Goal: Task Accomplishment & Management: Use online tool/utility

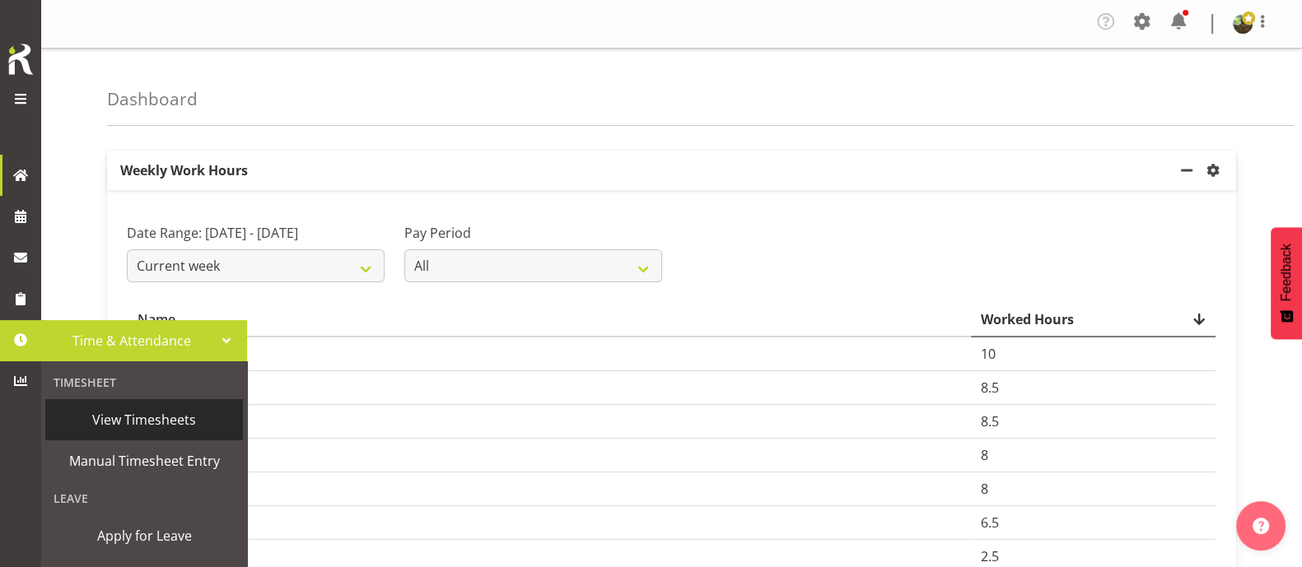
click at [164, 415] on span "View Timesheets" at bounding box center [144, 420] width 181 height 25
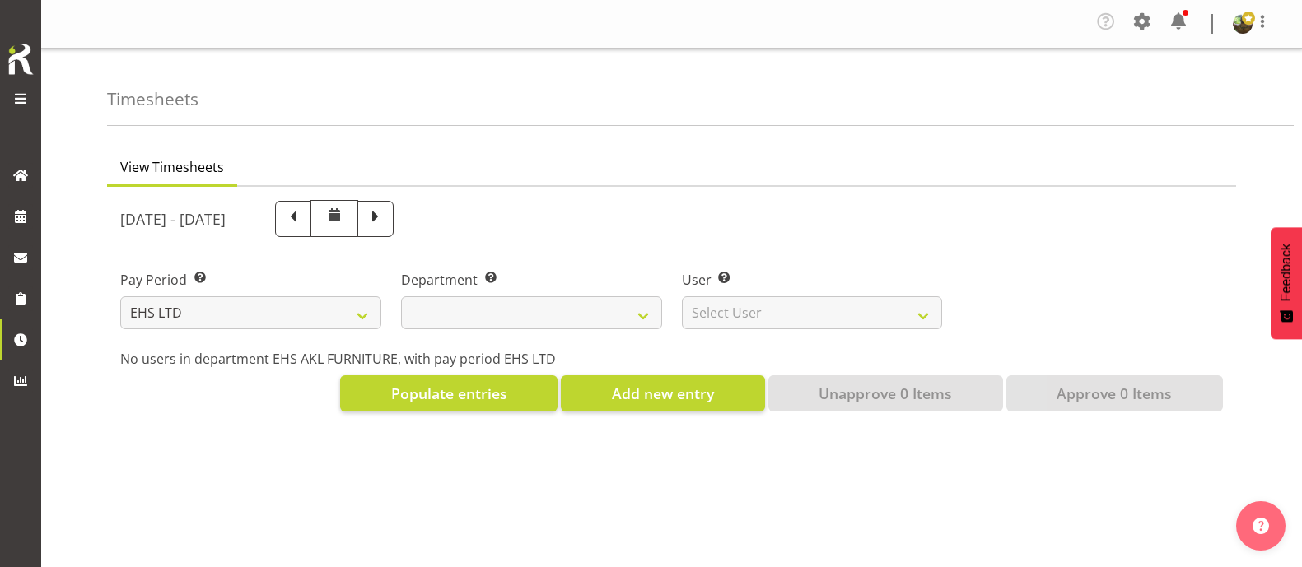
select select "7"
select select
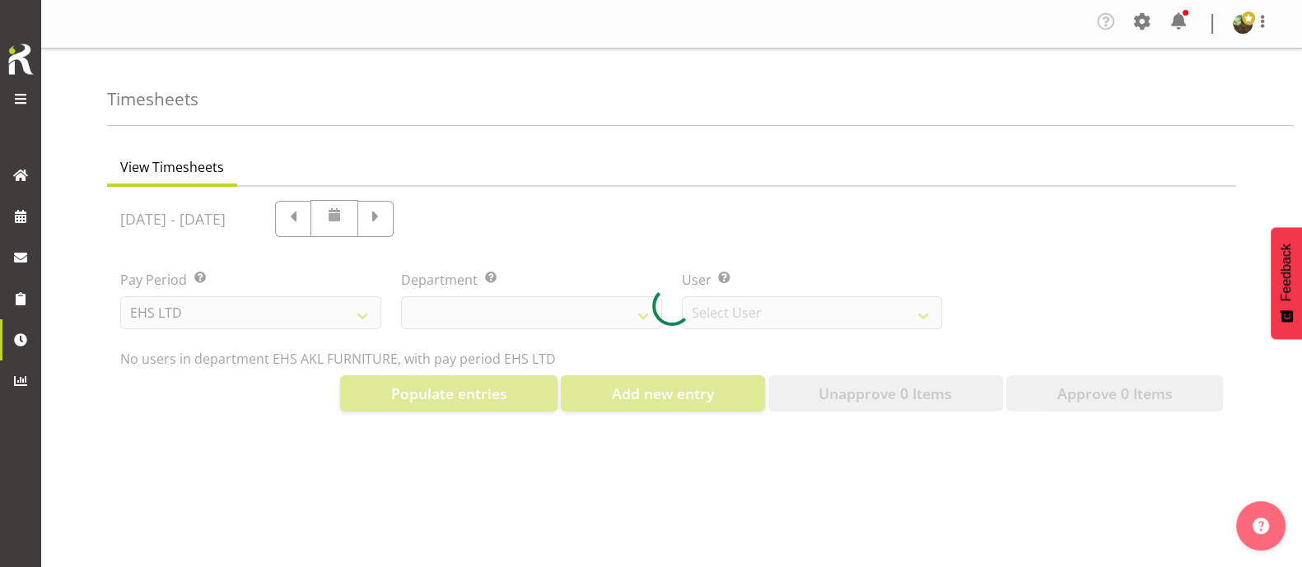
select select "8638"
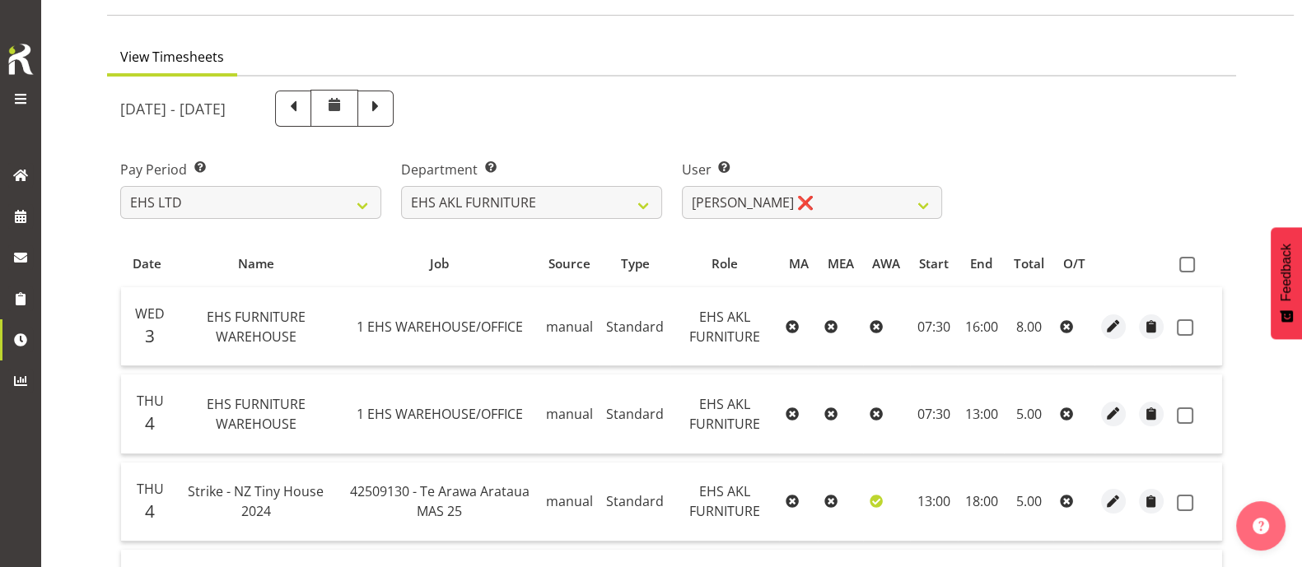
scroll to position [35, 0]
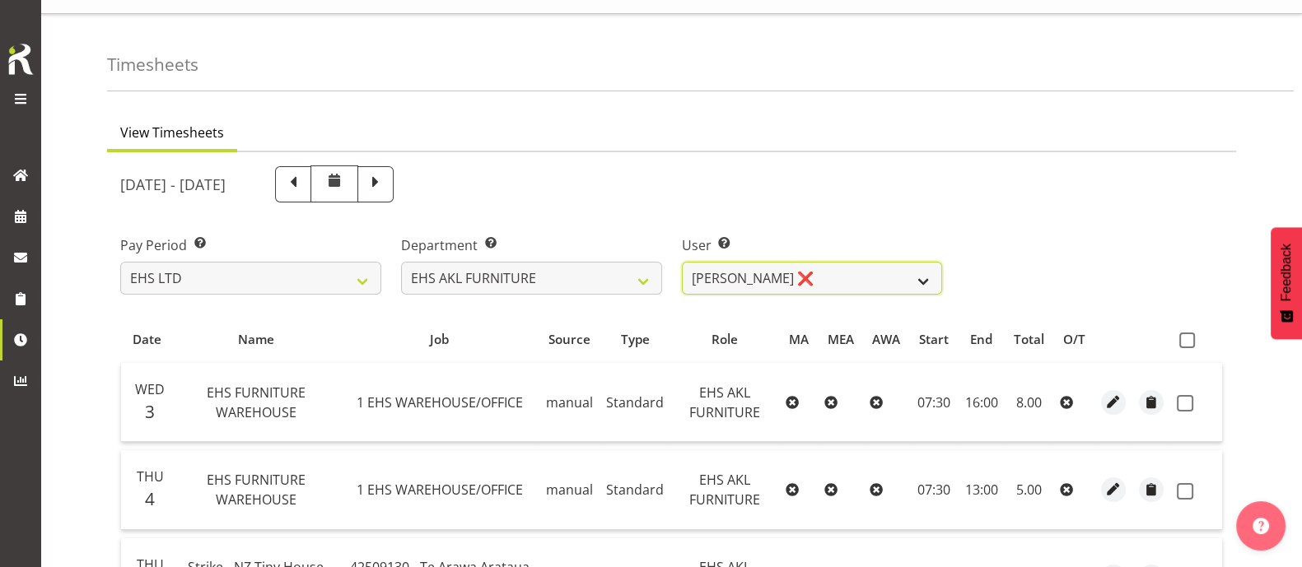
click at [822, 278] on select "Daniel Tini ❌ Filipo Iupeli ✔ Harley Wongpayuk ✔ Malae Toleafoa ✔ Manase Ward ✔…" at bounding box center [812, 278] width 261 height 33
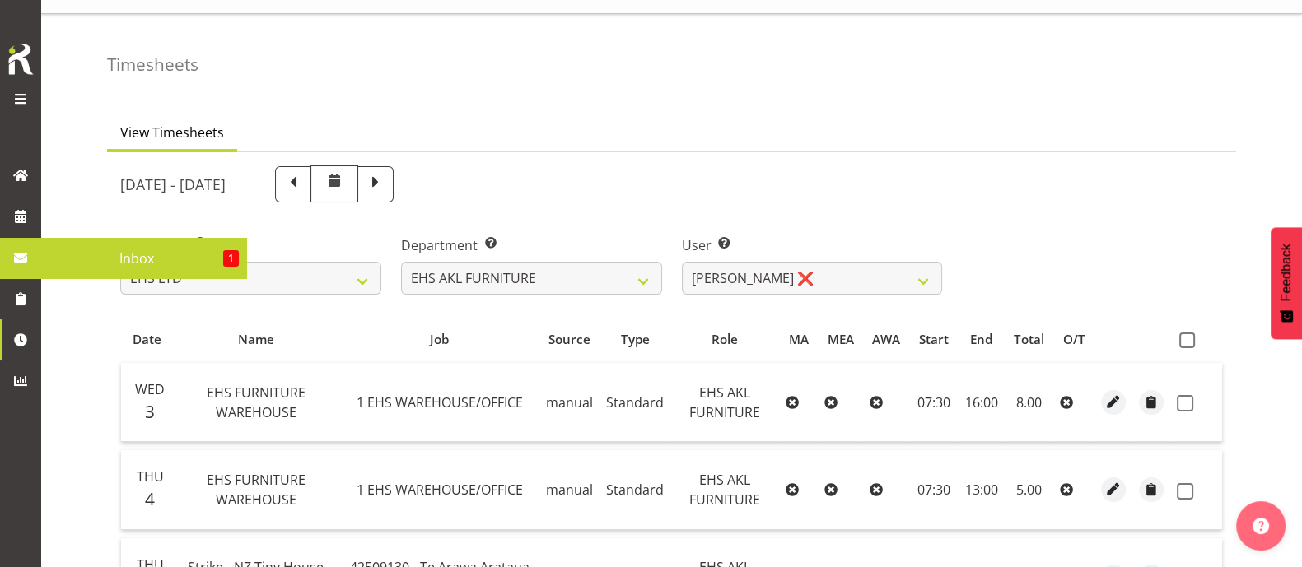
click at [124, 259] on span "Inbox" at bounding box center [136, 258] width 174 height 25
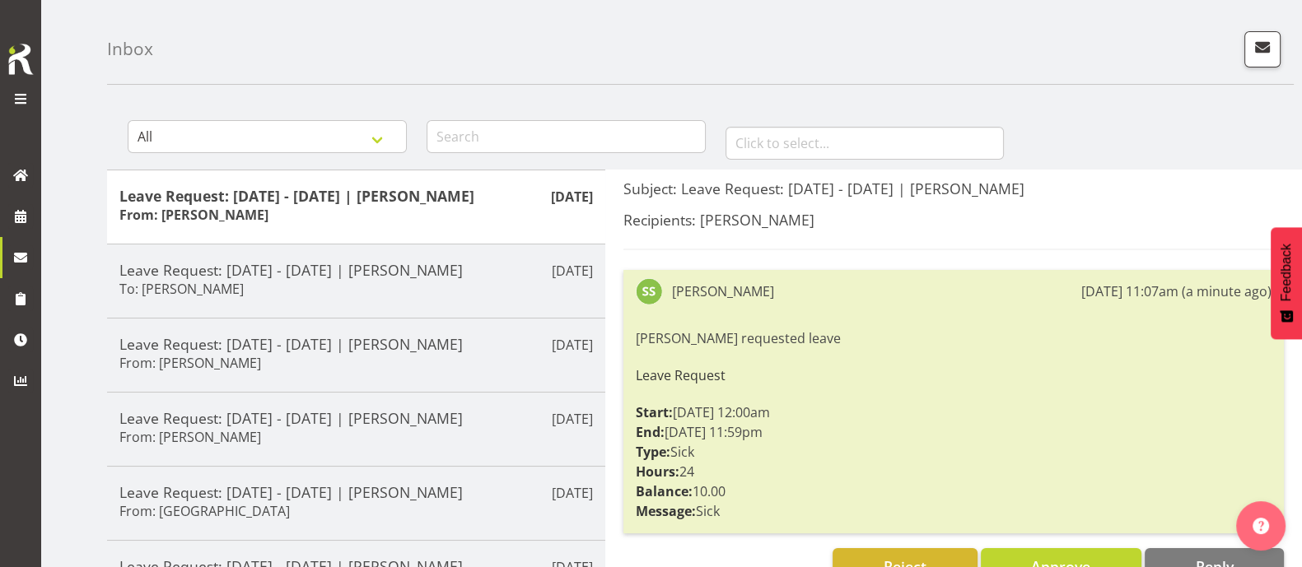
scroll to position [205, 0]
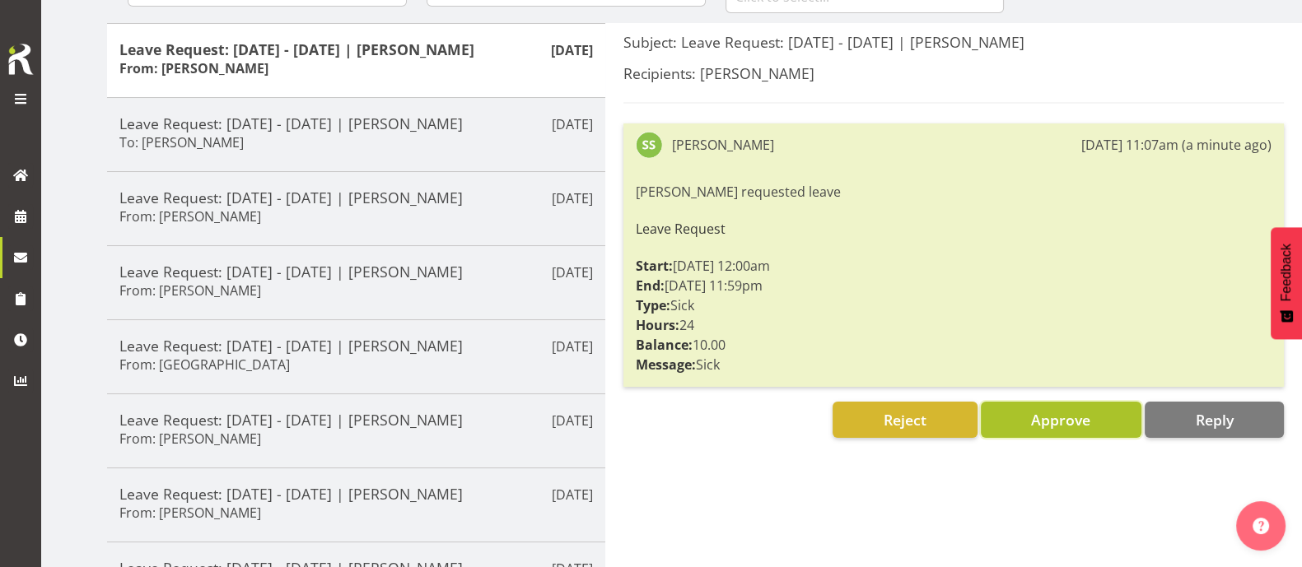
click at [1065, 413] on span "Approve" at bounding box center [1060, 420] width 59 height 20
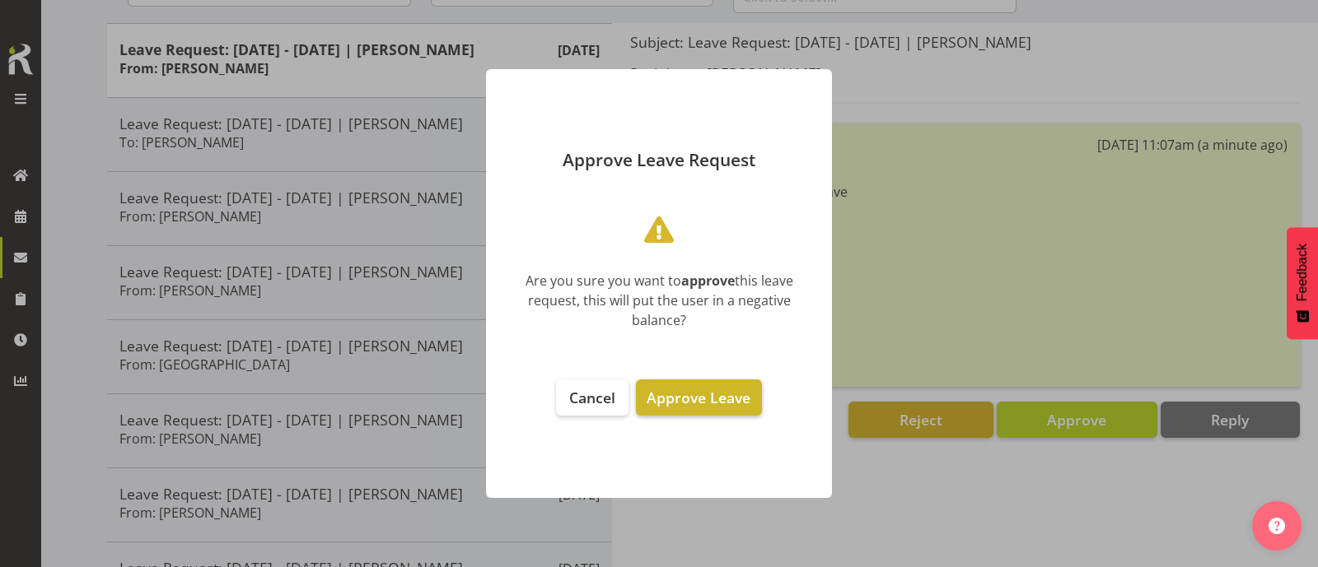
click at [729, 407] on span "Approve Leave" at bounding box center [699, 398] width 104 height 20
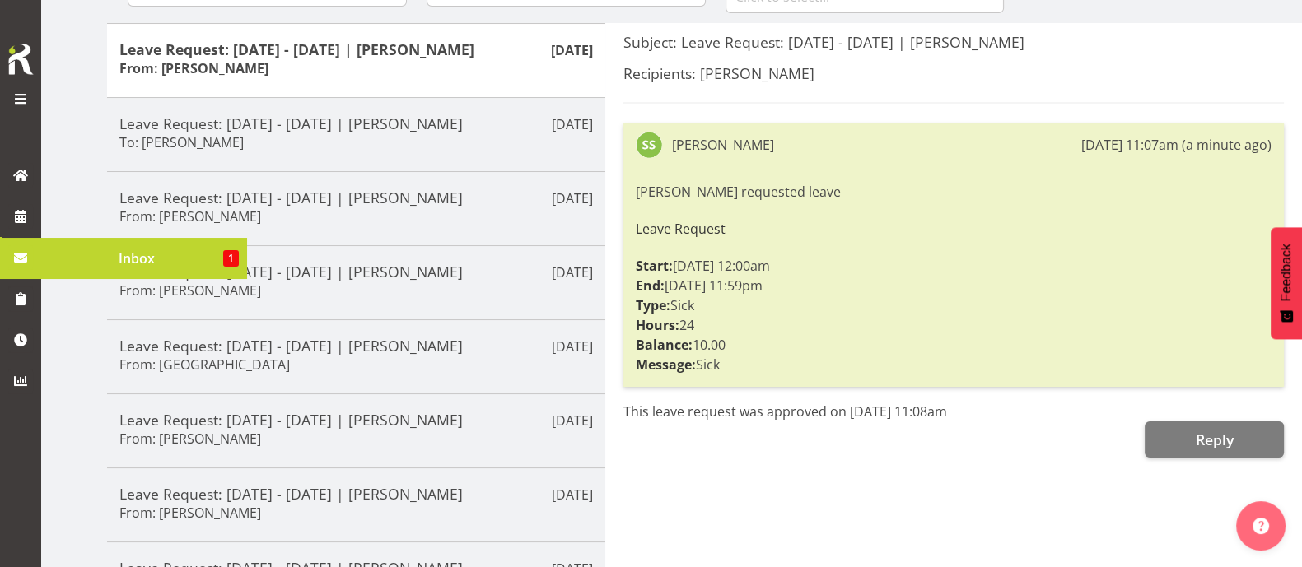
click at [93, 249] on span "Inbox" at bounding box center [136, 258] width 174 height 25
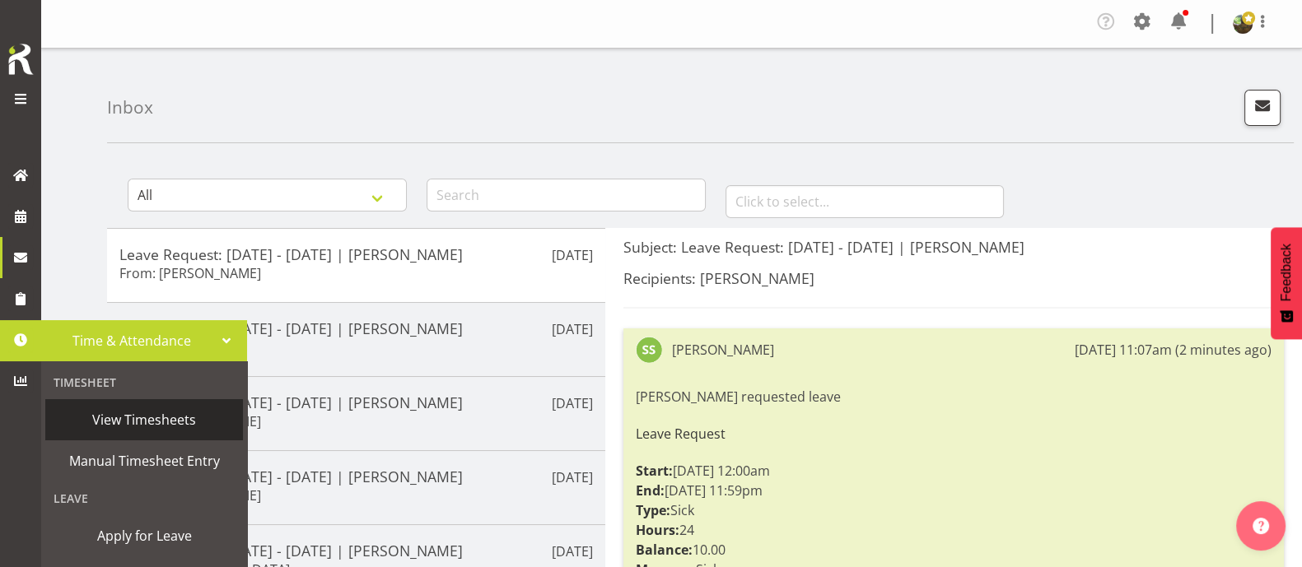
click at [119, 418] on span "View Timesheets" at bounding box center [144, 420] width 181 height 25
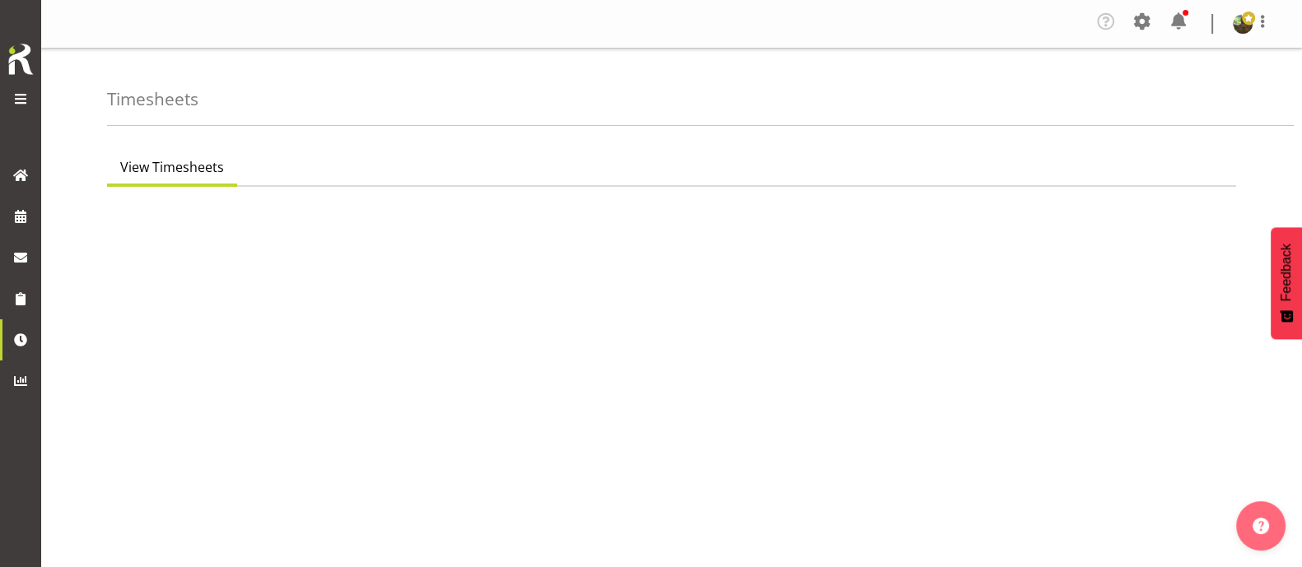
select select "7"
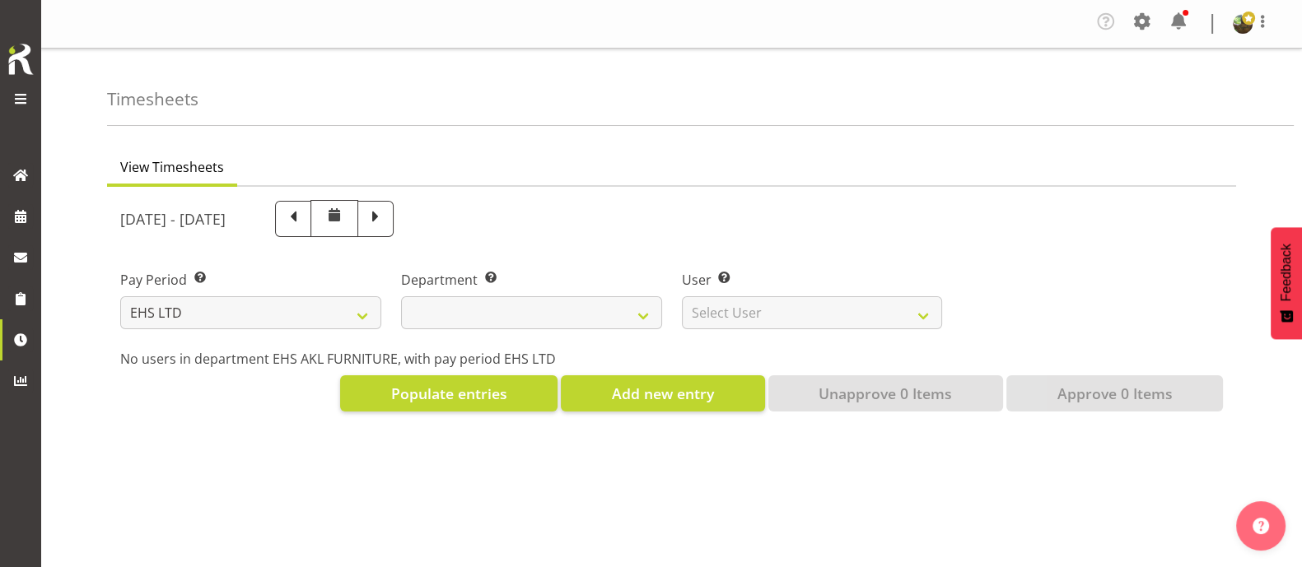
select select
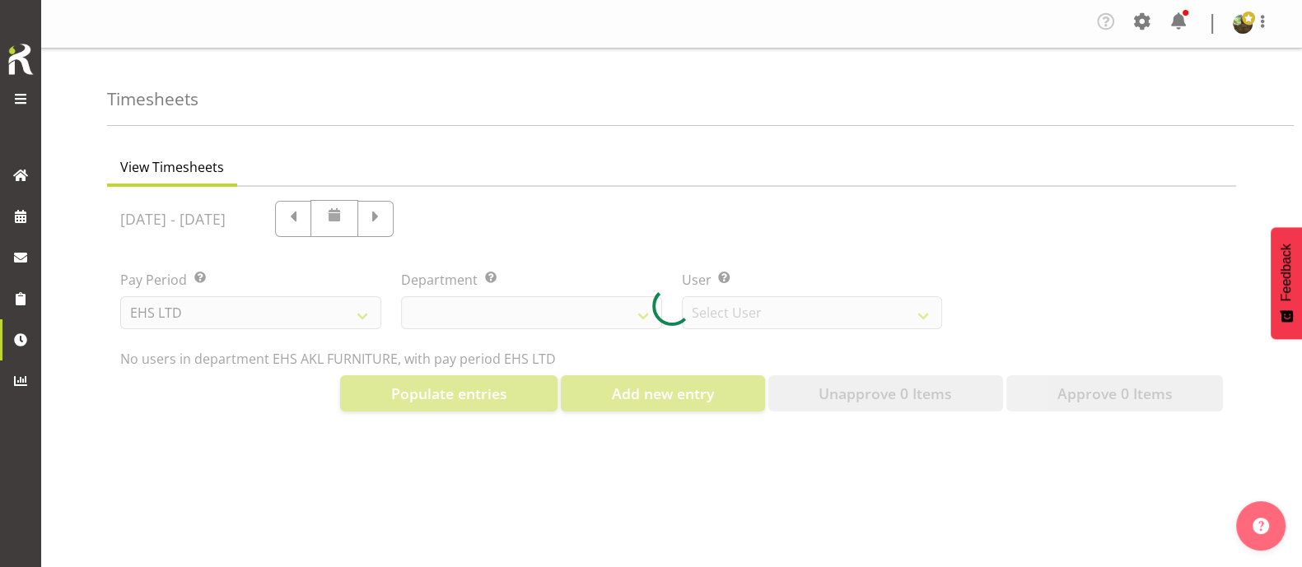
select select "8638"
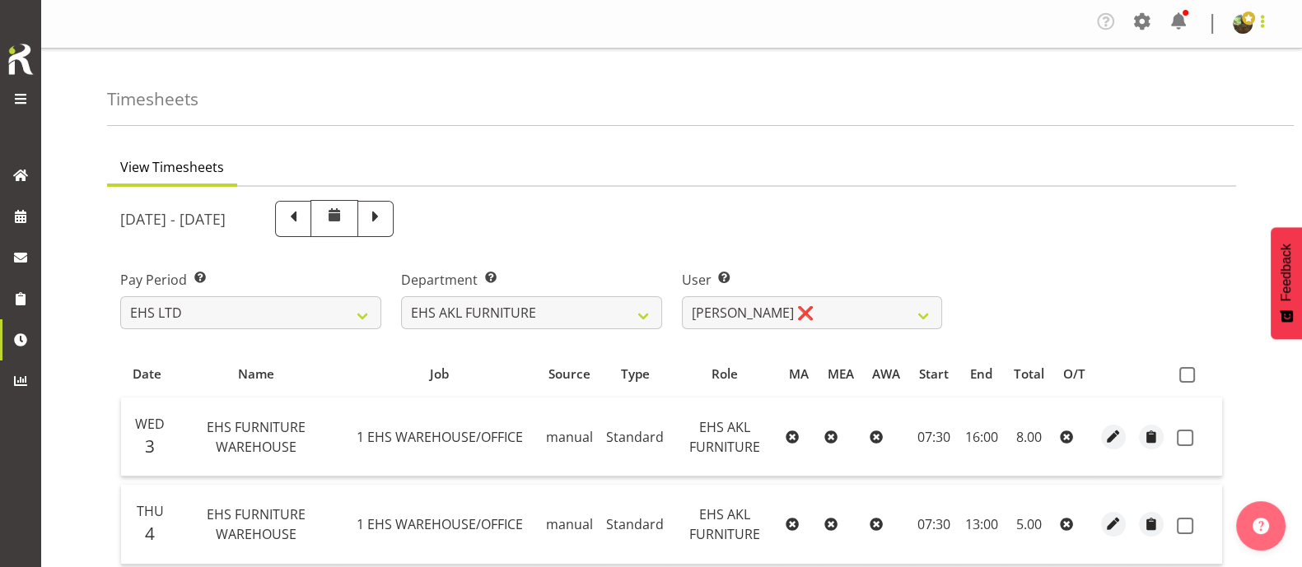
click at [1266, 30] on span at bounding box center [1263, 22] width 20 height 20
click at [1184, 89] on link "Log Out" at bounding box center [1193, 91] width 158 height 30
